Goal: Find specific page/section: Find specific page/section

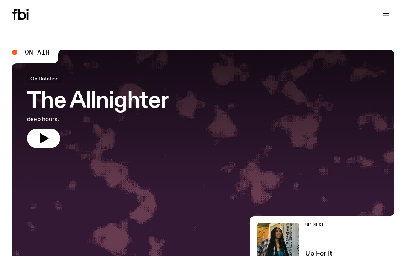
click at [390, 15] on icon "button" at bounding box center [386, 14] width 9 height 9
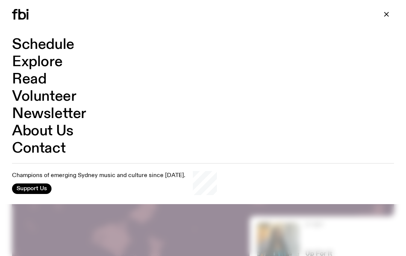
click at [37, 44] on link "Schedule" at bounding box center [43, 45] width 62 height 14
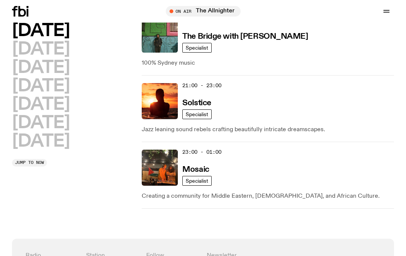
scroll to position [508, 0]
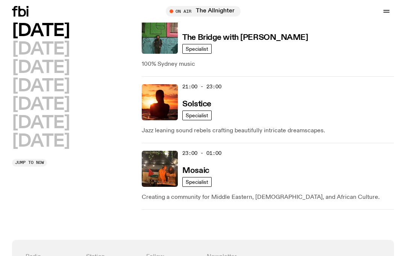
click at [30, 123] on h2 "[DATE]" at bounding box center [40, 123] width 57 height 17
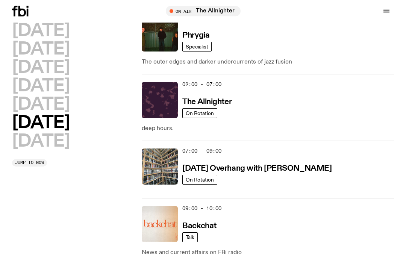
scroll to position [36, 0]
click at [160, 166] on img at bounding box center [160, 166] width 36 height 36
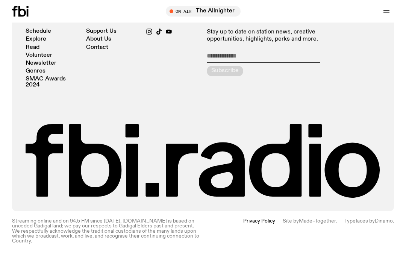
scroll to position [558, 0]
